Goal: Task Accomplishment & Management: Complete application form

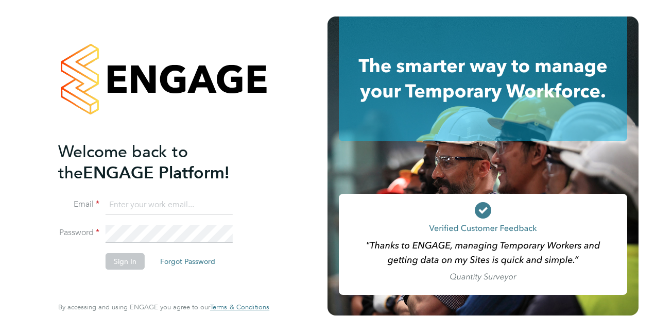
click at [144, 207] on input at bounding box center [169, 205] width 127 height 19
type input "[PERSON_NAME][EMAIL_ADDRESS][DOMAIN_NAME]"
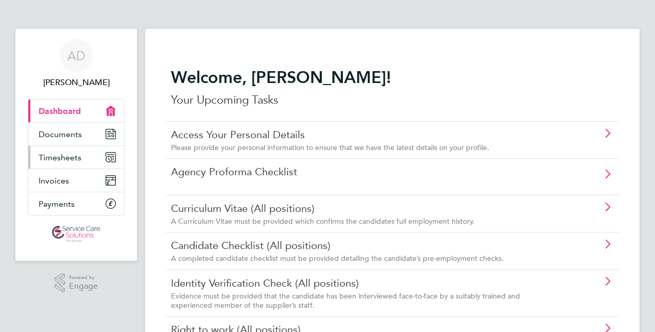
click at [87, 155] on link "Timesheets" at bounding box center [76, 157] width 96 height 23
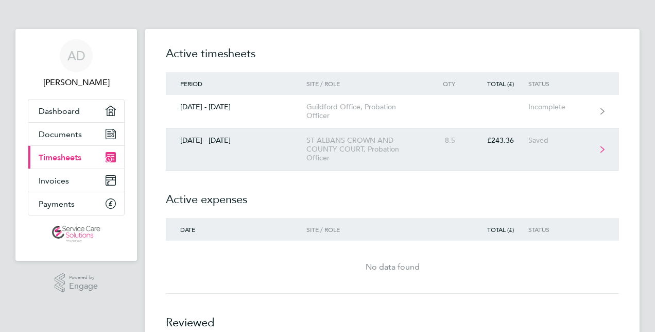
click at [251, 153] on link "[DATE] - [DATE] ST ALBANS CROWN AND COUNTY COURT, Probation Officer 8.5 £243.36…" at bounding box center [392, 149] width 453 height 42
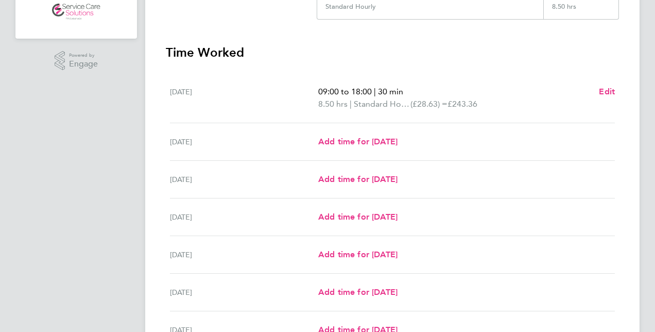
scroll to position [224, 0]
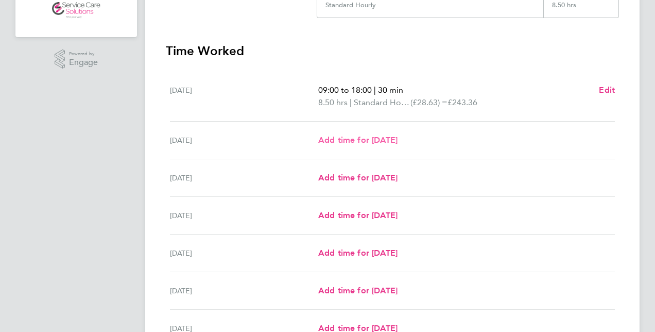
click at [367, 137] on span "Add time for [DATE]" at bounding box center [357, 140] width 79 height 10
select select "30"
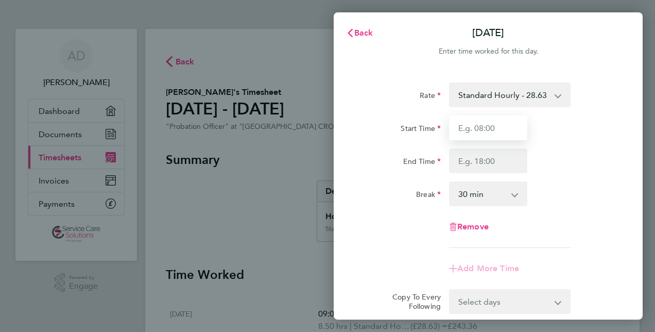
click at [479, 122] on input "Start Time" at bounding box center [488, 127] width 78 height 25
type input "07:30"
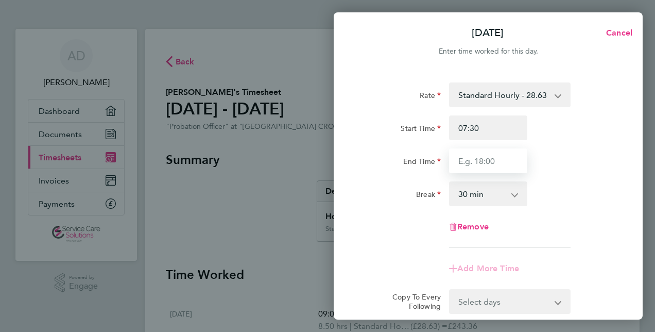
click at [485, 163] on input "End Time" at bounding box center [488, 160] width 78 height 25
type input "18:00"
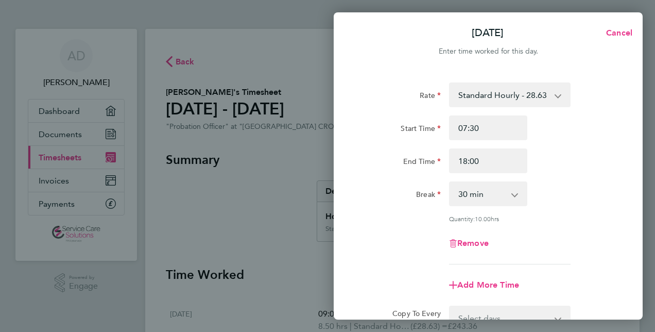
click at [400, 198] on div "Break" at bounding box center [402, 191] width 78 height 21
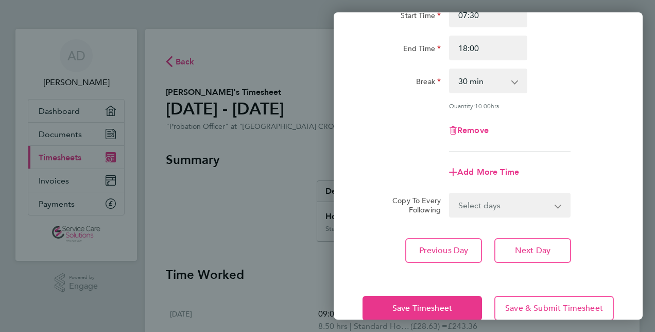
scroll to position [122, 0]
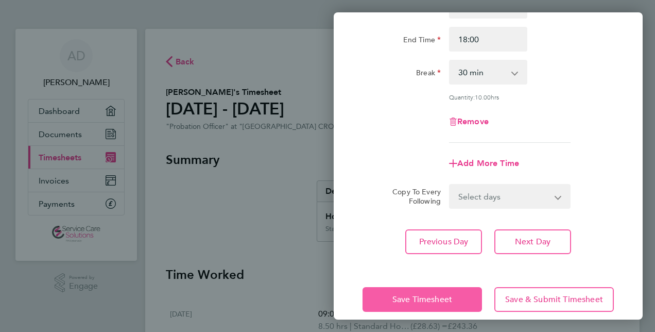
click at [439, 305] on button "Save Timesheet" at bounding box center [423, 299] width 120 height 25
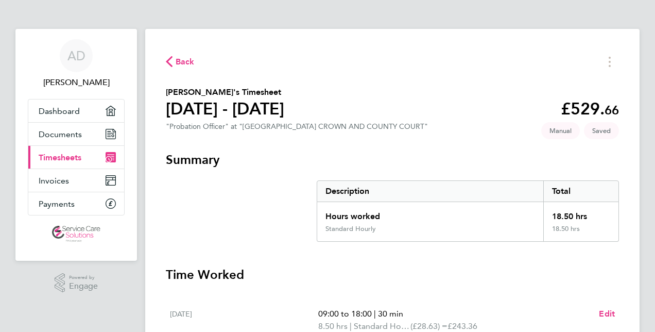
click at [177, 65] on span "Back" at bounding box center [185, 62] width 19 height 12
